Goal: Find specific page/section: Find specific page/section

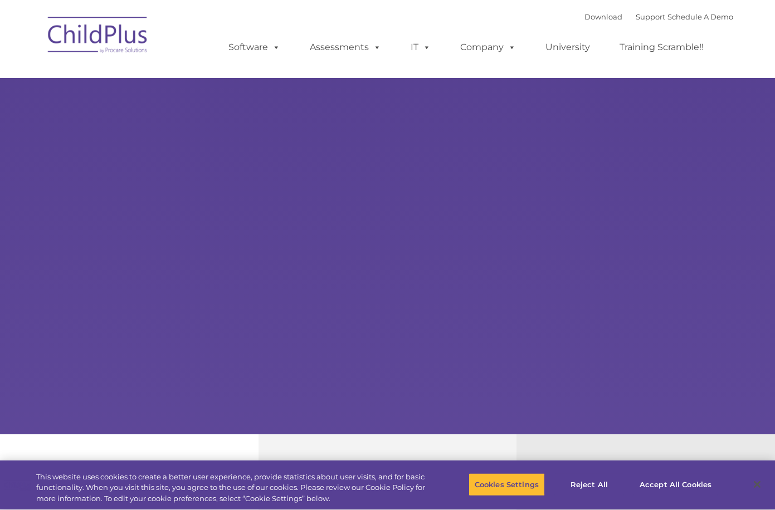
select select "MEDIUM"
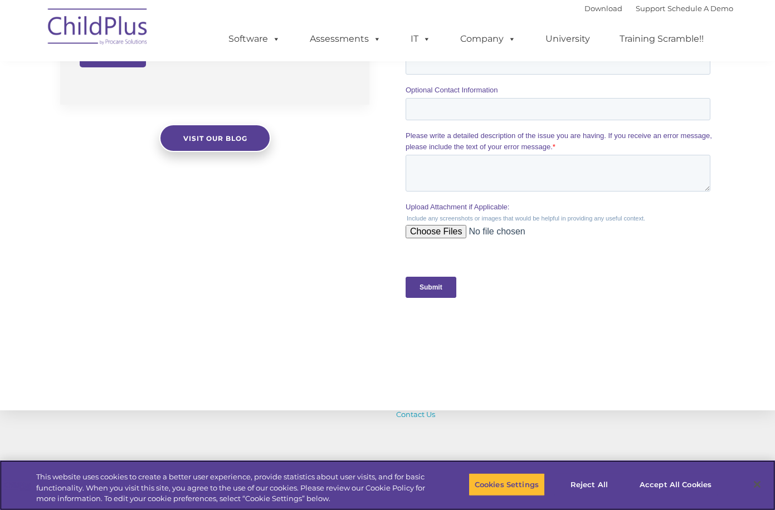
scroll to position [1134, 0]
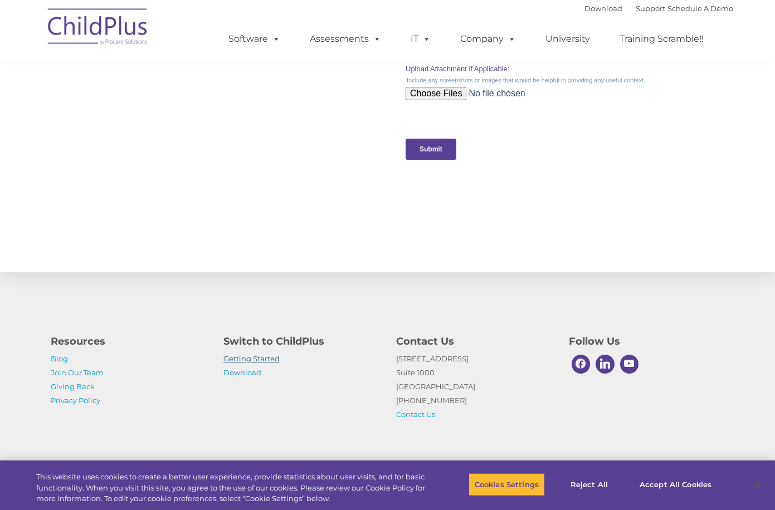
click at [266, 356] on link "Getting Started" at bounding box center [251, 358] width 56 height 9
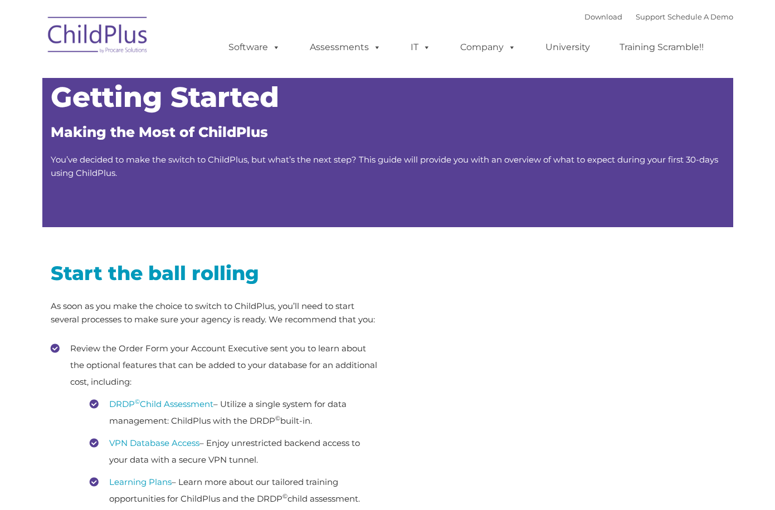
type input ""
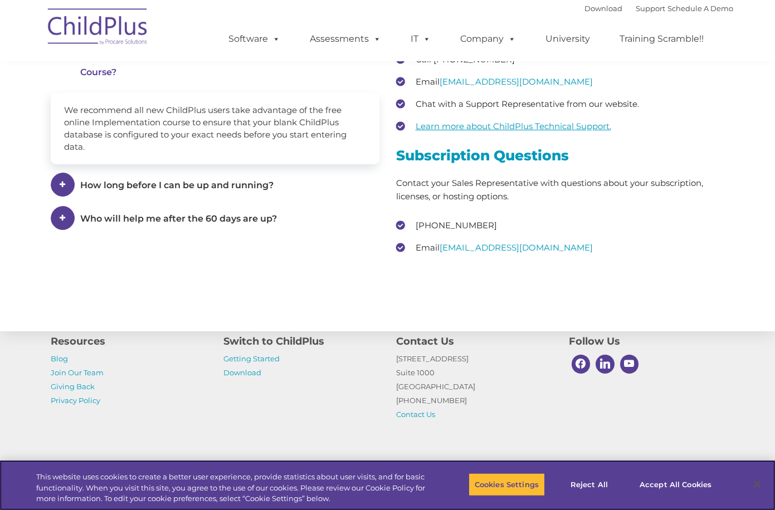
scroll to position [1638, 0]
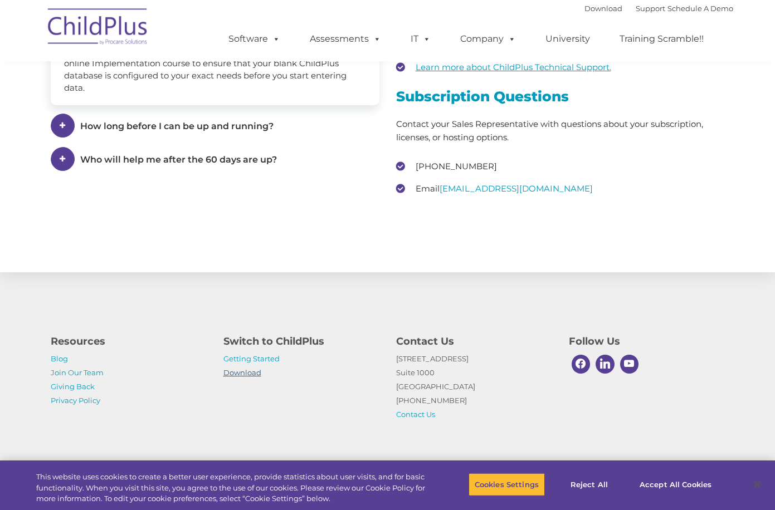
click at [246, 370] on link "Download" at bounding box center [242, 372] width 38 height 9
